Goal: Information Seeking & Learning: Learn about a topic

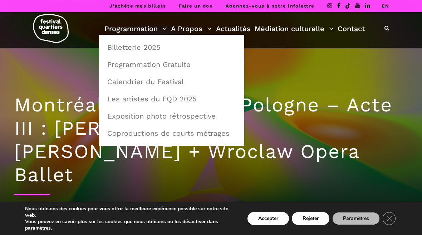
click at [174, 82] on link "Calendrier du Festival" at bounding box center [171, 81] width 137 height 16
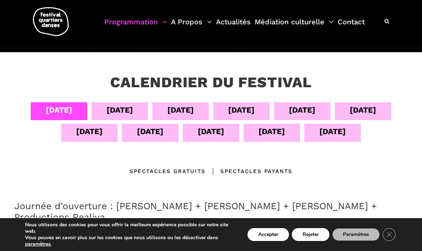
scroll to position [108, 0]
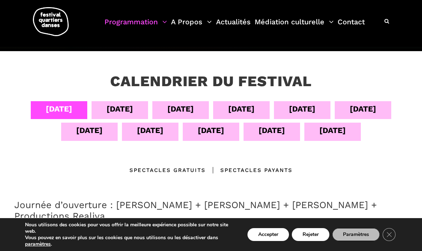
click at [125, 111] on div "05 sept" at bounding box center [120, 109] width 26 height 13
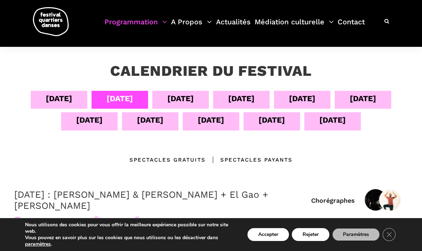
scroll to position [117, 0]
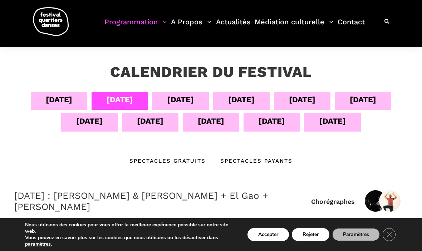
click at [189, 104] on div "06 sept" at bounding box center [180, 99] width 26 height 13
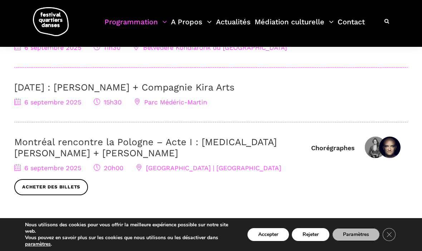
scroll to position [292, 0]
click at [383, 136] on img at bounding box center [389, 146] width 21 height 21
click at [36, 164] on span "6 septembre 2025" at bounding box center [47, 168] width 67 height 8
click at [102, 136] on link "Montréal rencontre la Pologne – Acte I : Kyra Jean Green + Janusz Orlik" at bounding box center [145, 147] width 262 height 22
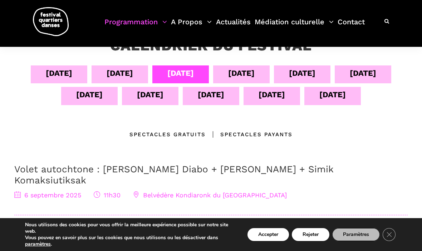
scroll to position [143, 0]
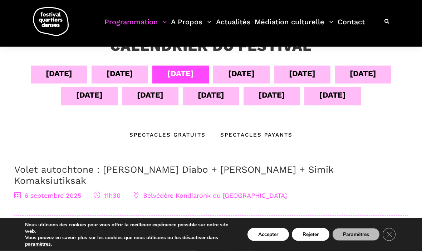
click at [251, 74] on div "07 sept" at bounding box center [241, 73] width 26 height 13
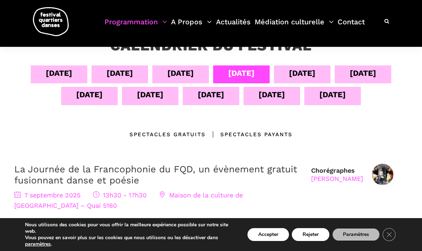
click at [315, 77] on div "08 sept" at bounding box center [302, 73] width 26 height 13
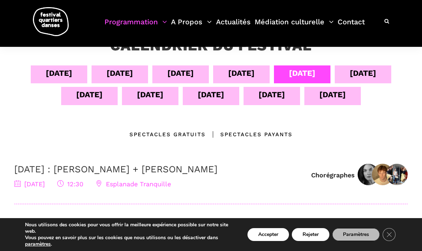
click at [373, 75] on div "09 sept" at bounding box center [363, 73] width 26 height 13
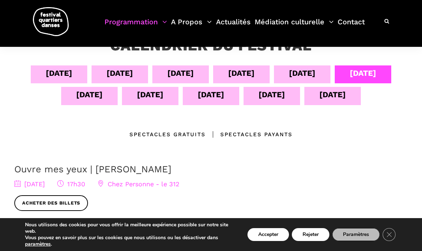
click at [99, 97] on div "10 sept" at bounding box center [89, 94] width 26 height 13
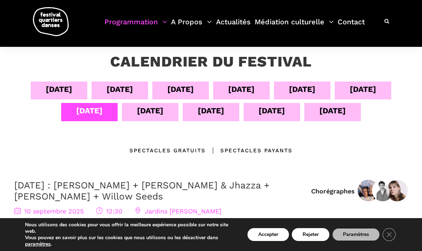
scroll to position [127, 0]
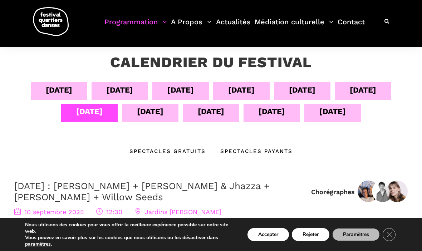
click at [164, 110] on div "11 sept" at bounding box center [150, 113] width 56 height 18
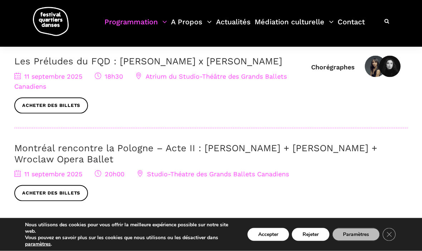
scroll to position [328, 0]
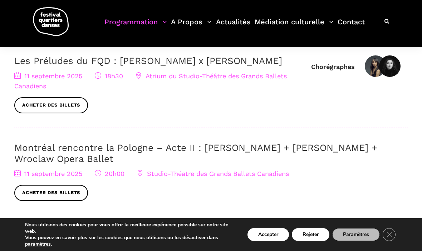
click at [87, 149] on link "Montréal rencontre la Pologne – Acte II : [PERSON_NAME] + [PERSON_NAME] + Wrocl…" at bounding box center [195, 153] width 363 height 22
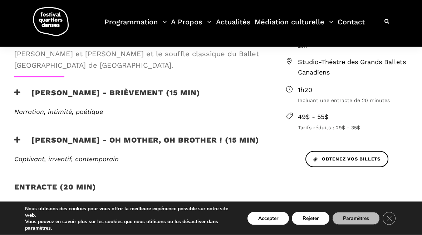
scroll to position [289, 0]
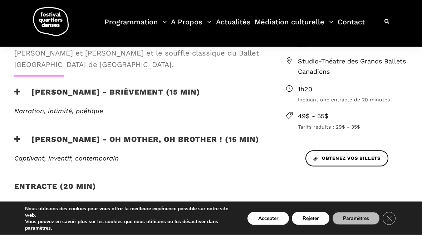
click at [74, 201] on h3 "Wroclaw Opera Ballet - In Tandem (30 min)" at bounding box center [122, 210] width 217 height 18
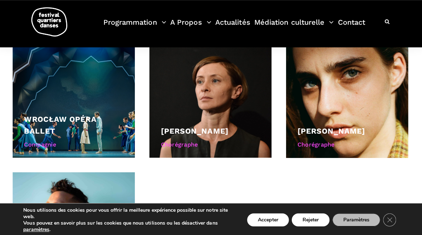
scroll to position [717, 0]
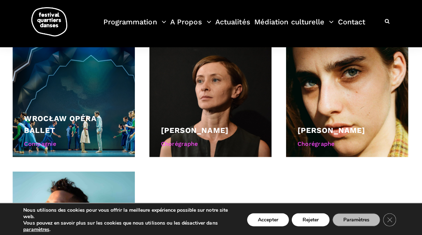
click at [102, 112] on div "Wrocław Opéra Ballet" at bounding box center [75, 124] width 99 height 24
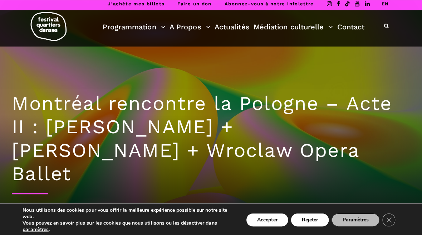
scroll to position [0, 0]
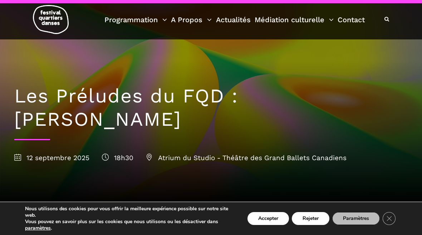
scroll to position [9, 0]
